Goal: Information Seeking & Learning: Learn about a topic

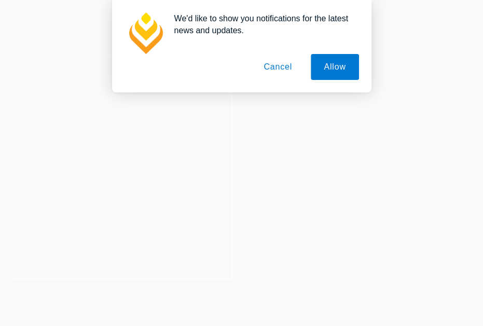
click at [259, 34] on div "We'd like to show you notifications for the latest news and updates. Allow Canc…" at bounding box center [241, 46] width 483 height 92
click at [287, 74] on button "Cancel" at bounding box center [278, 67] width 55 height 26
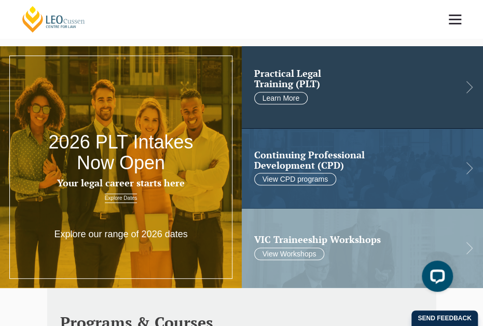
click at [383, 90] on link at bounding box center [363, 87] width 242 height 82
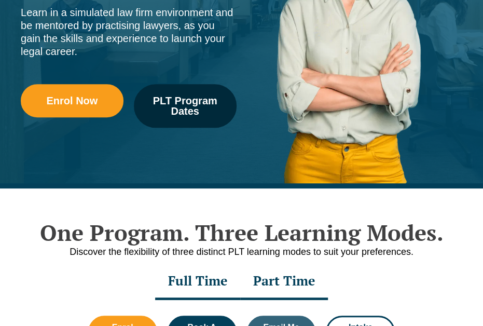
scroll to position [208, 0]
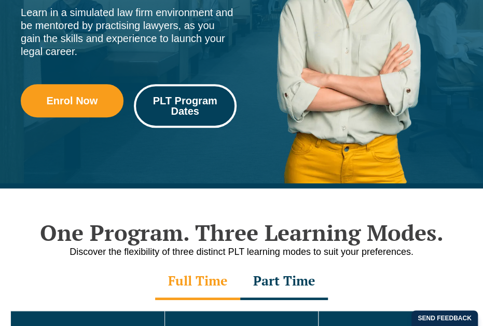
click at [188, 104] on span "PLT Program Dates" at bounding box center [185, 106] width 88 height 21
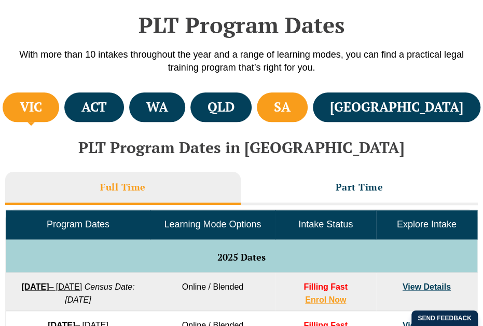
click at [291, 107] on h4 "SA" at bounding box center [282, 107] width 17 height 17
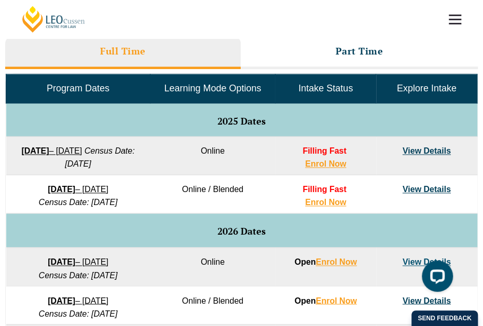
scroll to position [415, 0]
